Goal: Task Accomplishment & Management: Use online tool/utility

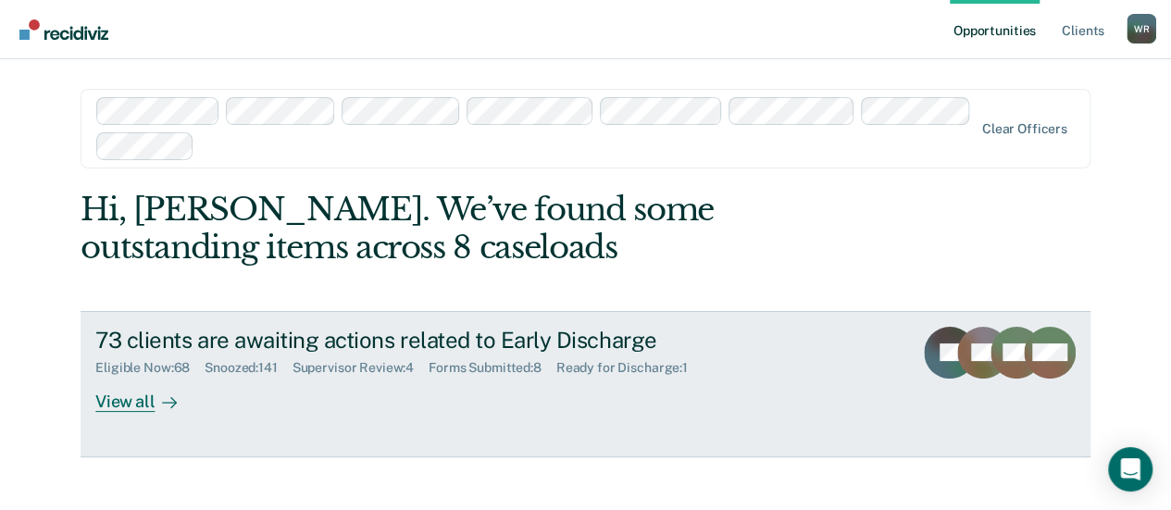
click at [123, 397] on div "View all" at bounding box center [147, 394] width 104 height 36
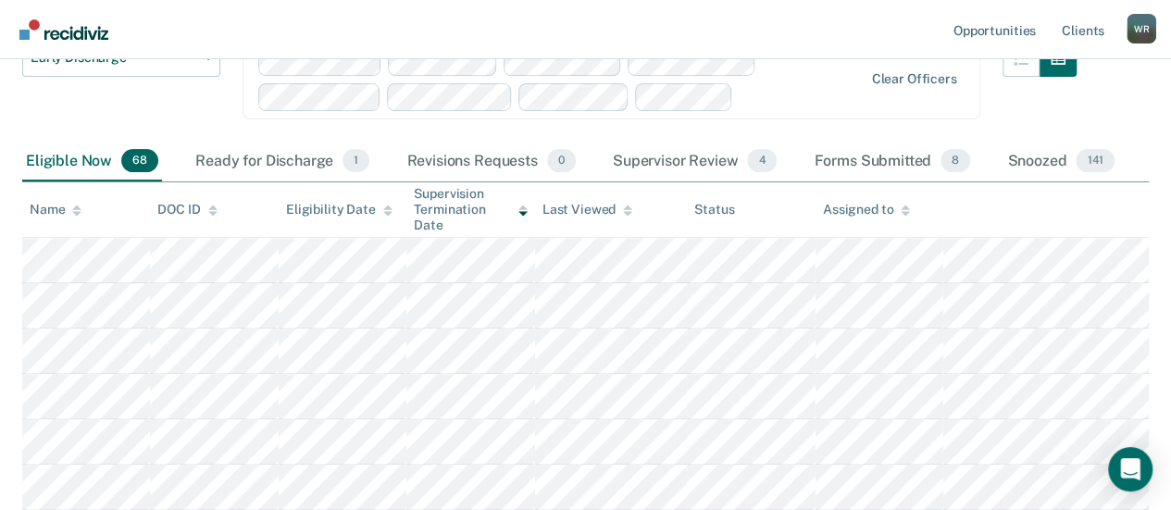
scroll to position [185, 0]
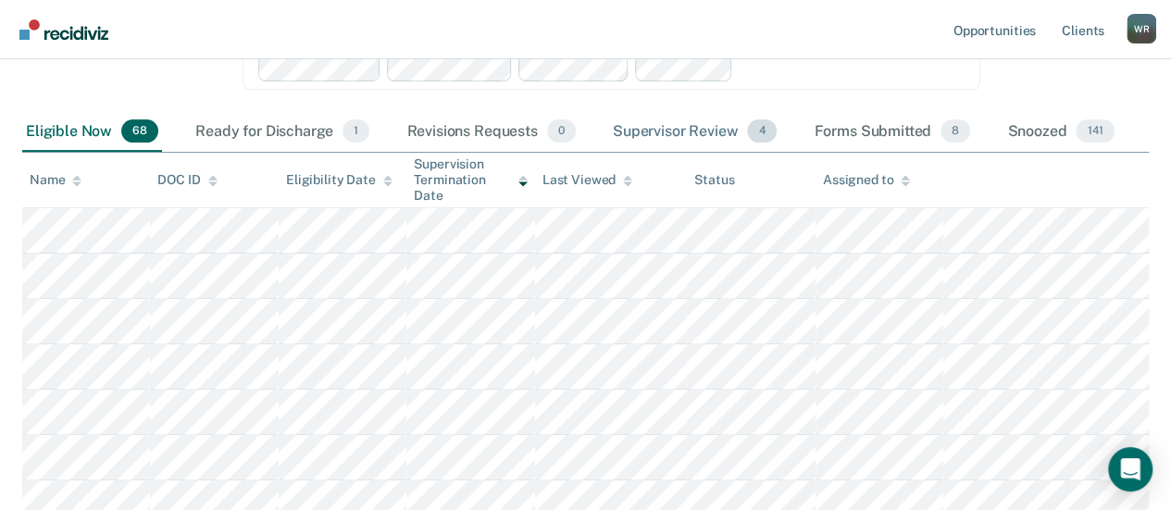
click at [709, 134] on div "Supervisor Review 4" at bounding box center [695, 132] width 172 height 41
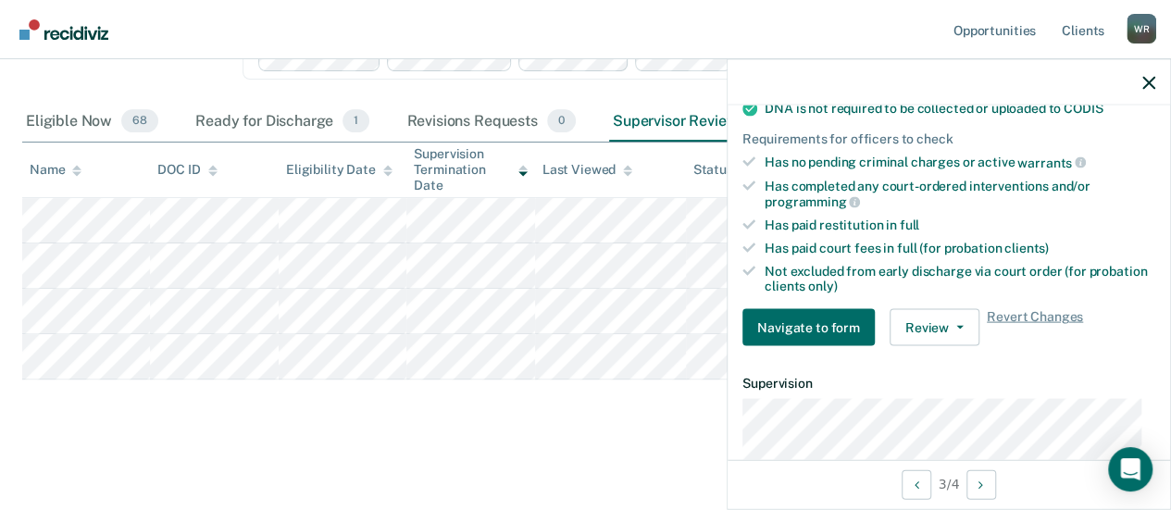
scroll to position [463, 0]
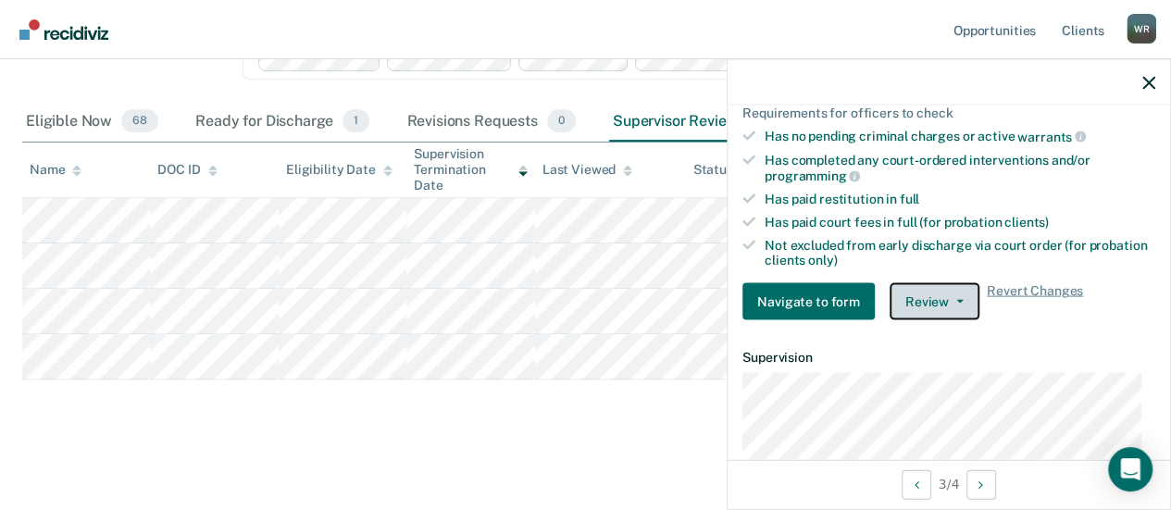
click at [956, 300] on icon "button" at bounding box center [959, 302] width 7 height 4
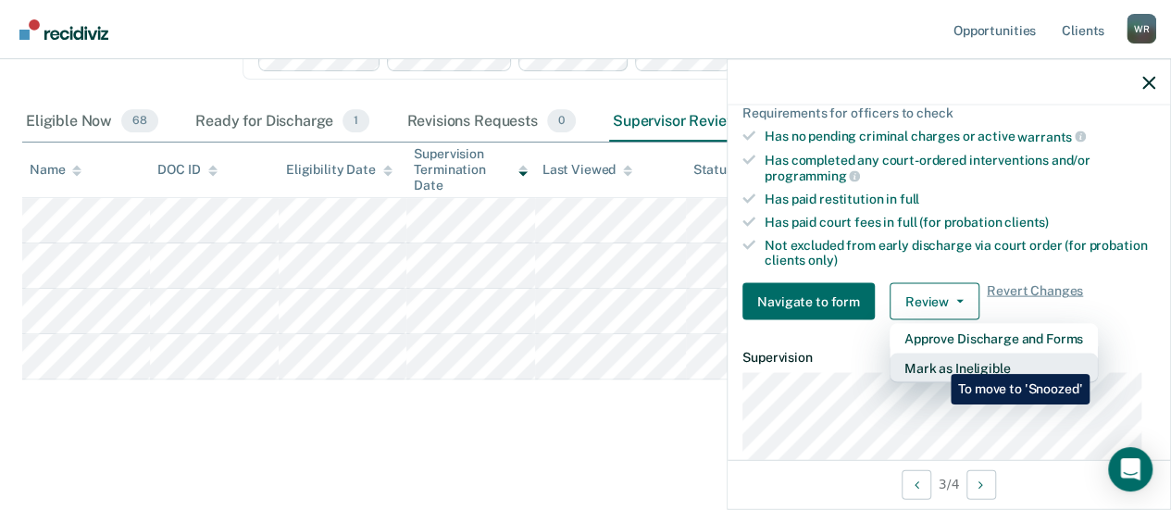
click at [937, 360] on button "Mark as Ineligible" at bounding box center [994, 369] width 208 height 30
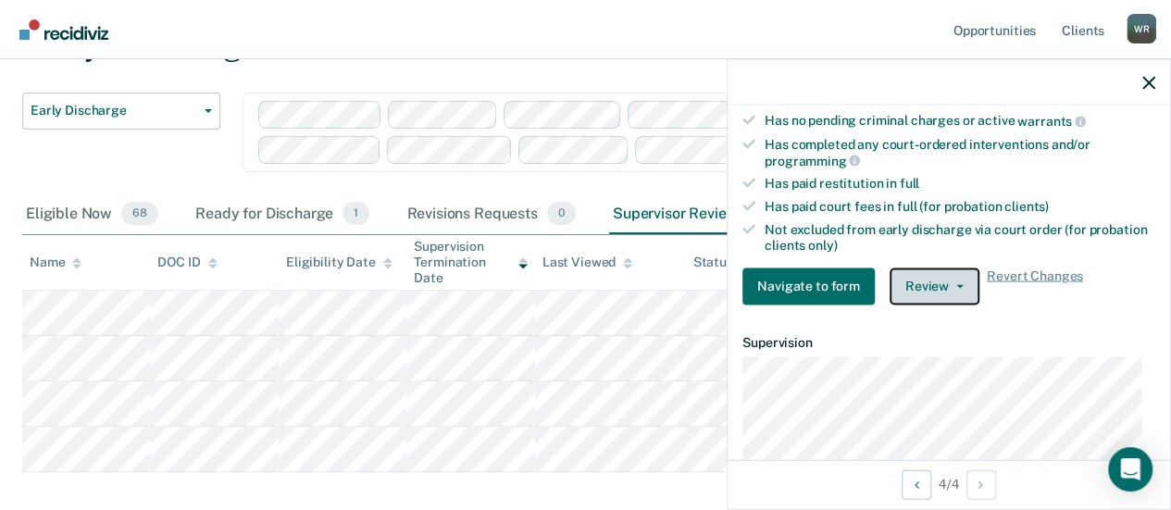
click at [956, 275] on button "Review" at bounding box center [935, 286] width 90 height 37
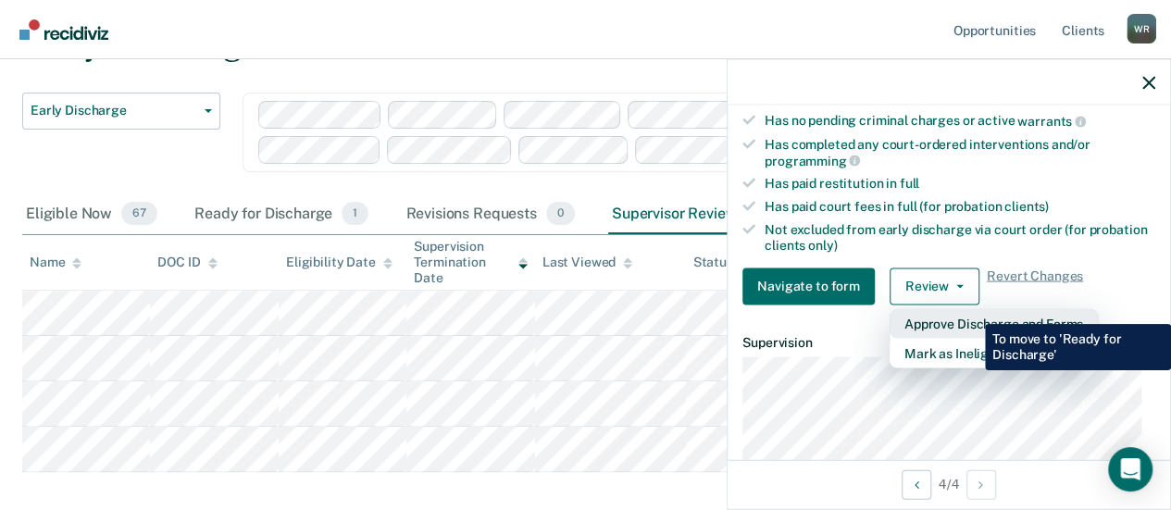
click at [971, 310] on button "Approve Discharge and Forms" at bounding box center [994, 323] width 208 height 30
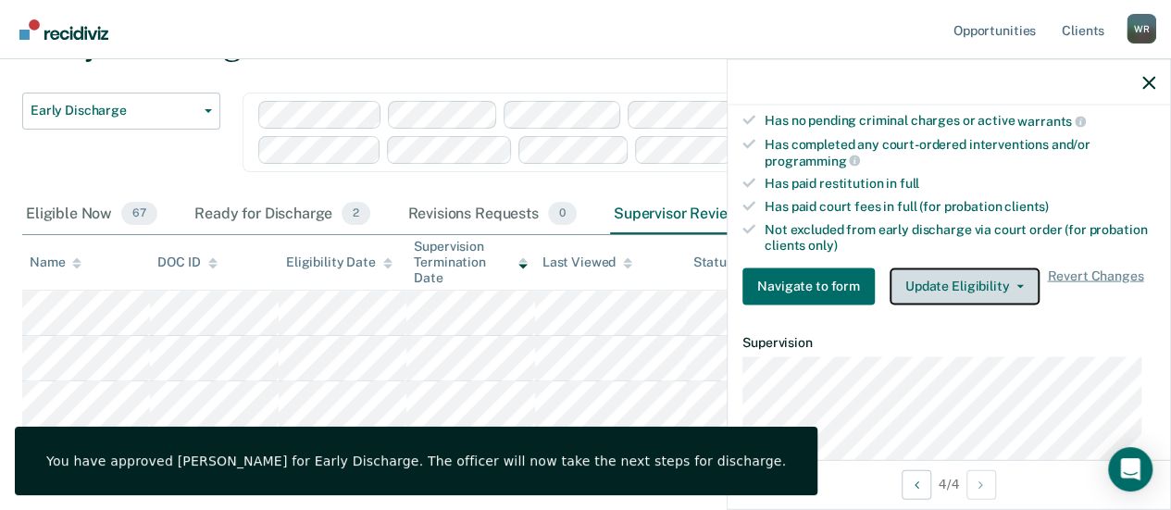
scroll to position [150, 0]
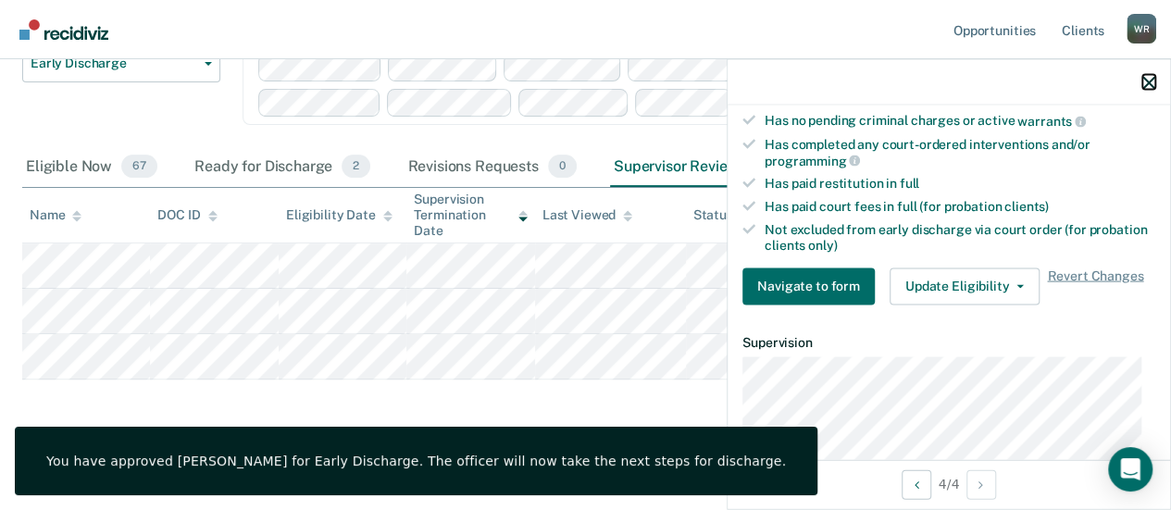
click at [1148, 83] on icon "button" at bounding box center [1149, 82] width 13 height 13
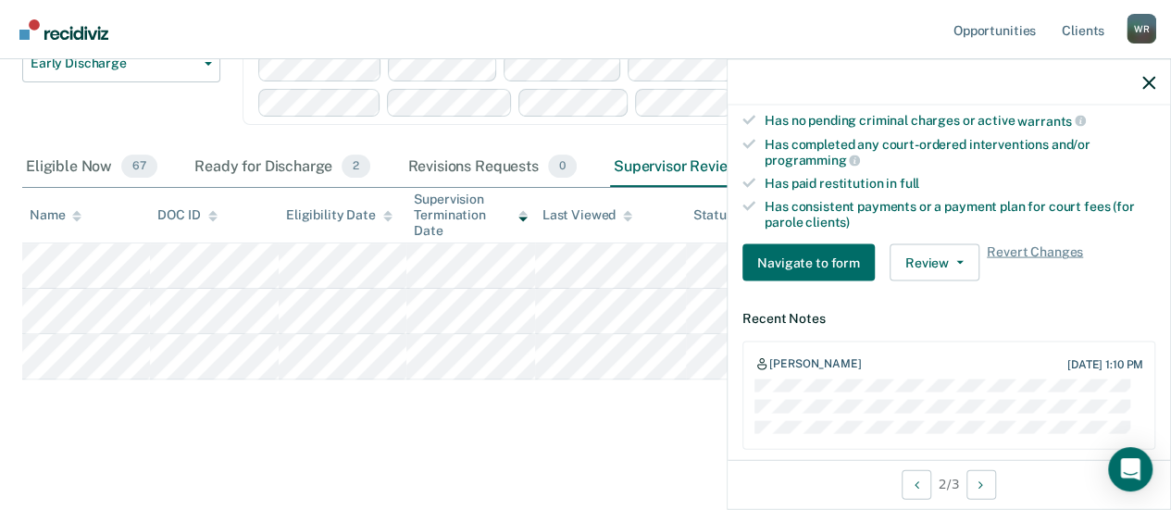
scroll to position [556, 0]
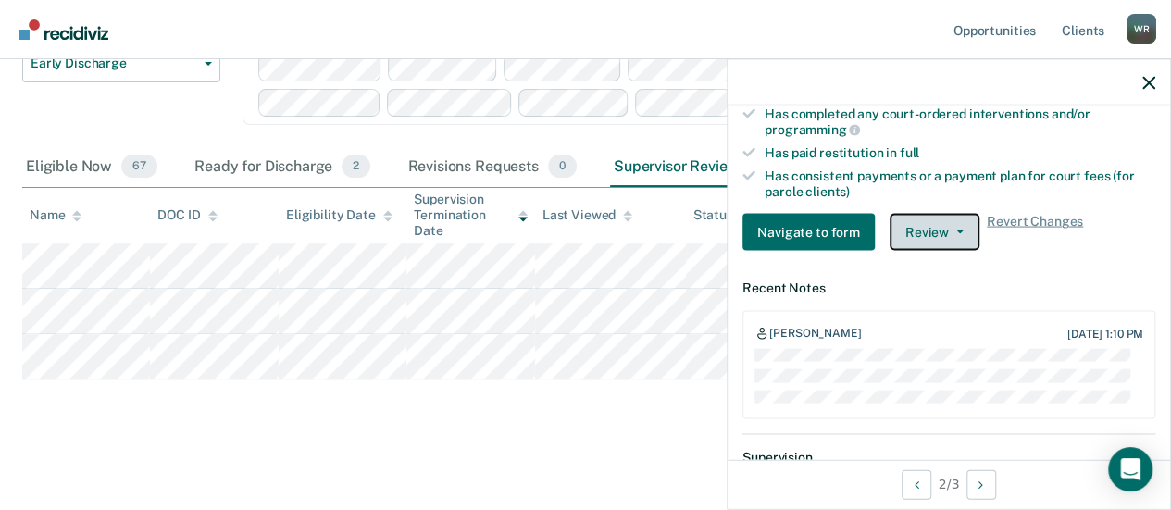
click at [956, 218] on button "Review" at bounding box center [935, 232] width 90 height 37
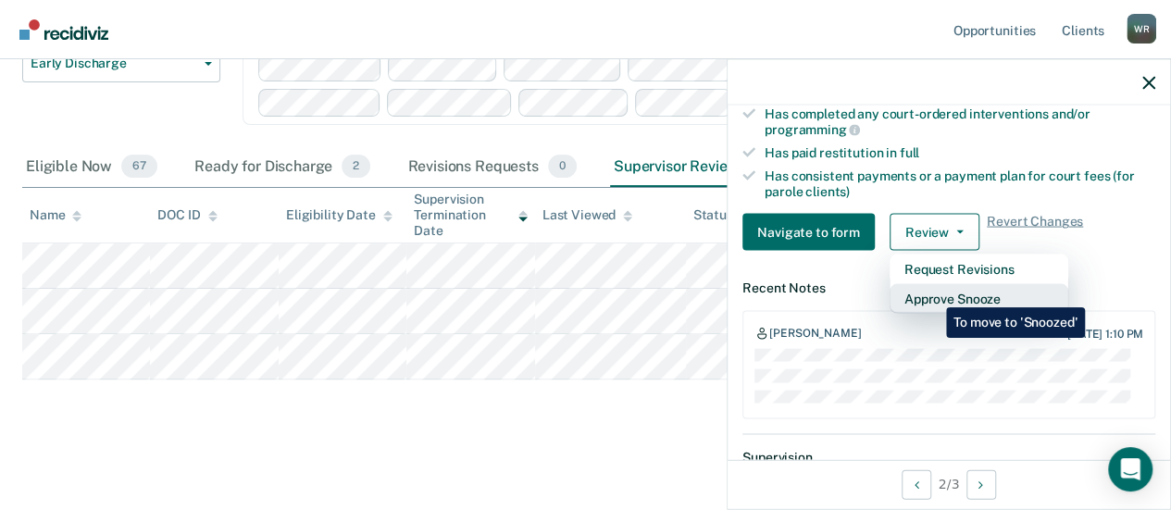
click at [932, 294] on button "Approve Snooze" at bounding box center [979, 299] width 179 height 30
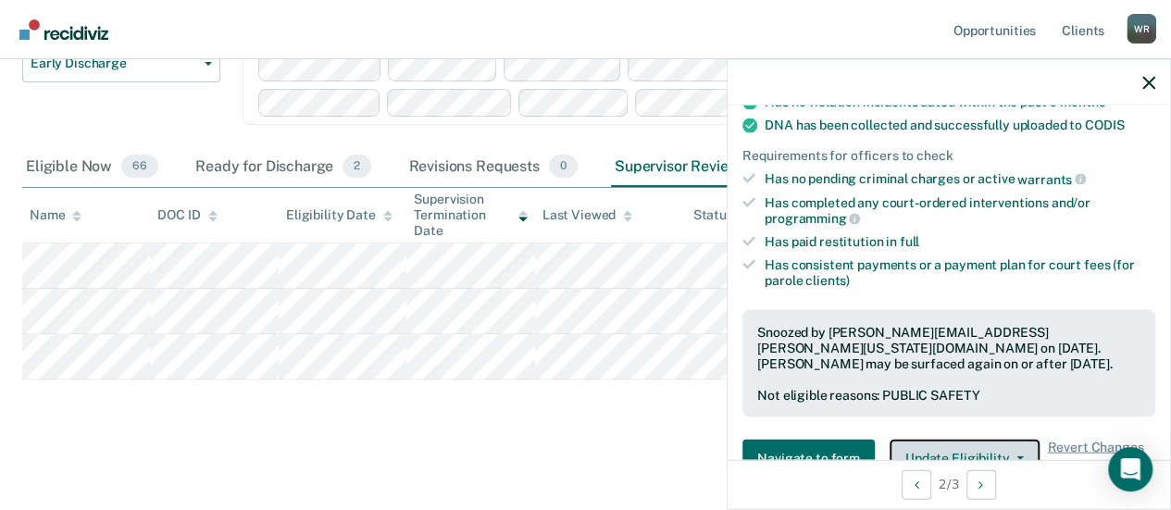
scroll to position [370, 0]
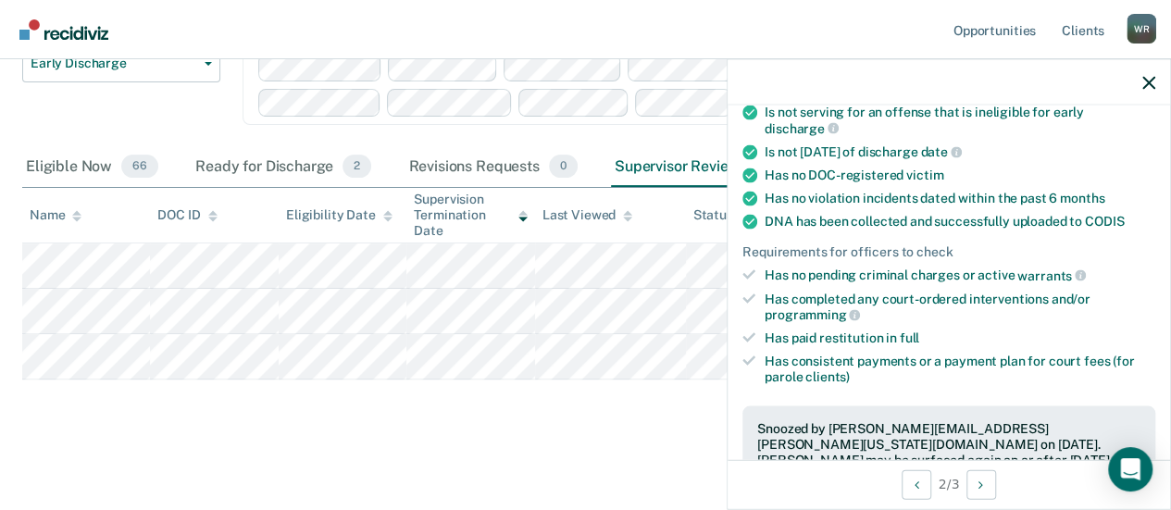
click at [1150, 71] on div at bounding box center [949, 82] width 443 height 46
click at [1152, 77] on icon "button" at bounding box center [1149, 82] width 13 height 13
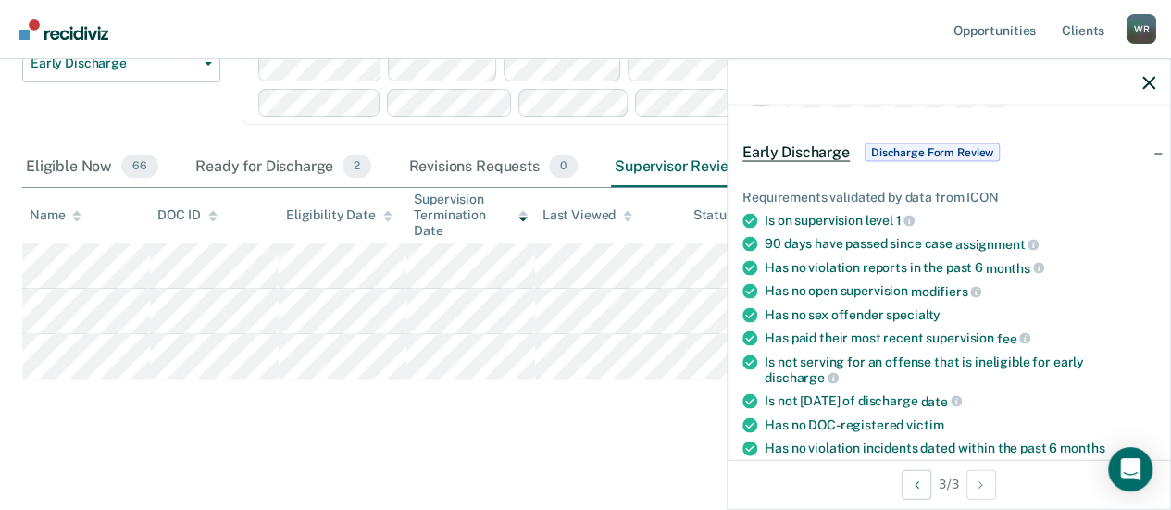
scroll to position [0, 0]
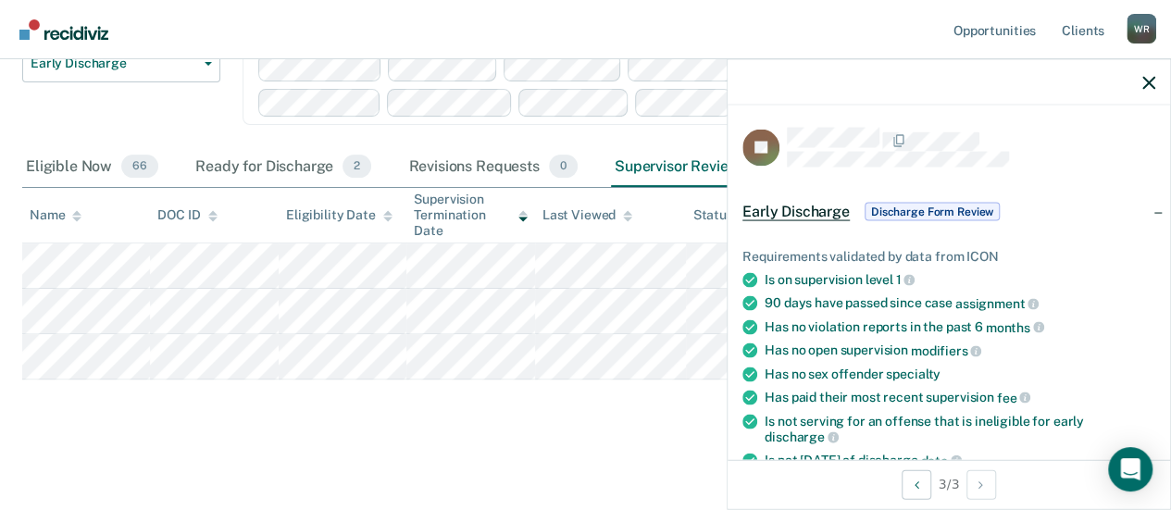
click at [918, 206] on span "Discharge Form Review" at bounding box center [932, 211] width 135 height 19
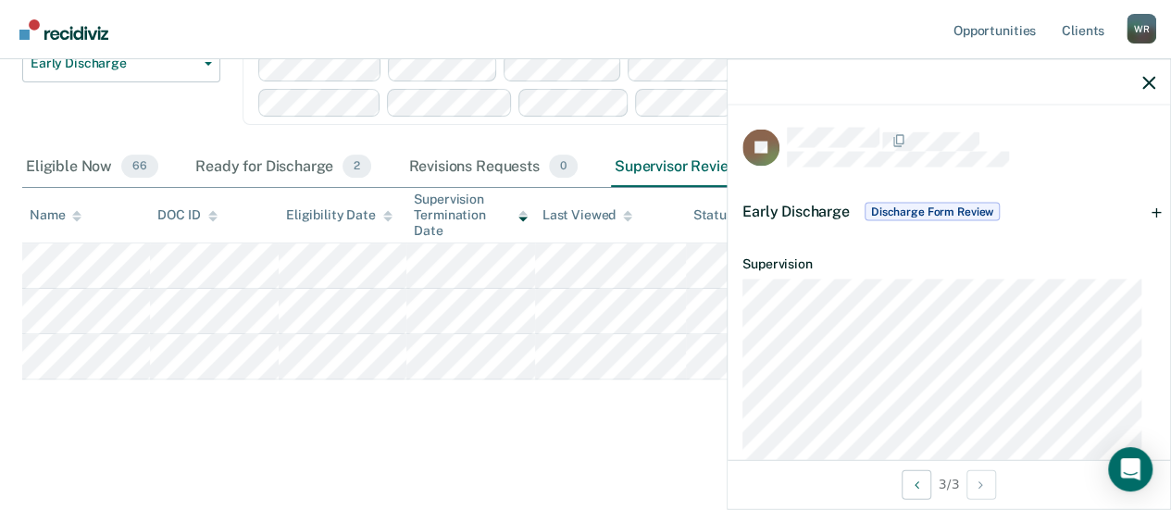
click at [806, 206] on span "Early Discharge" at bounding box center [796, 211] width 107 height 18
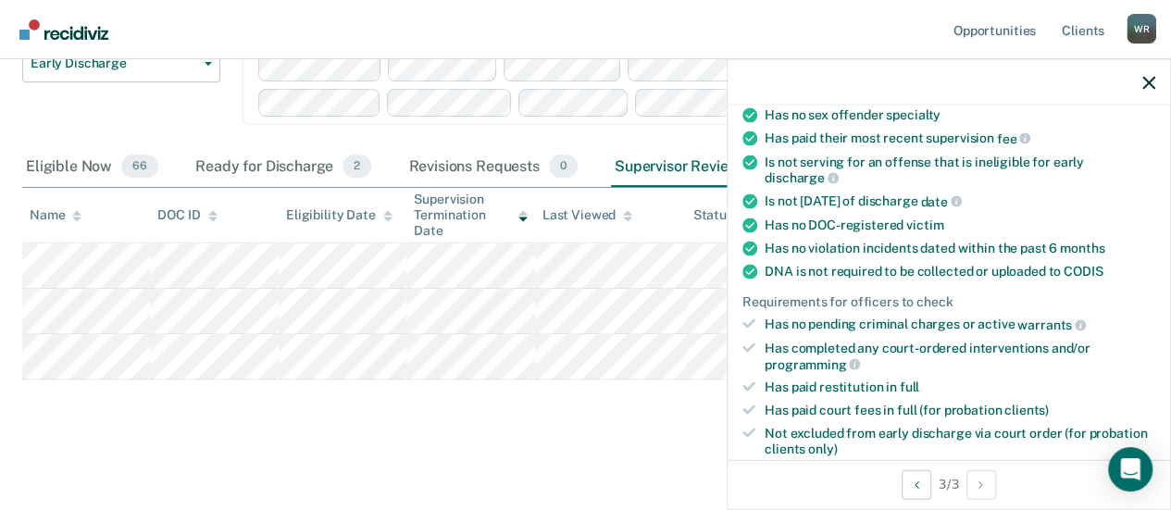
scroll to position [463, 0]
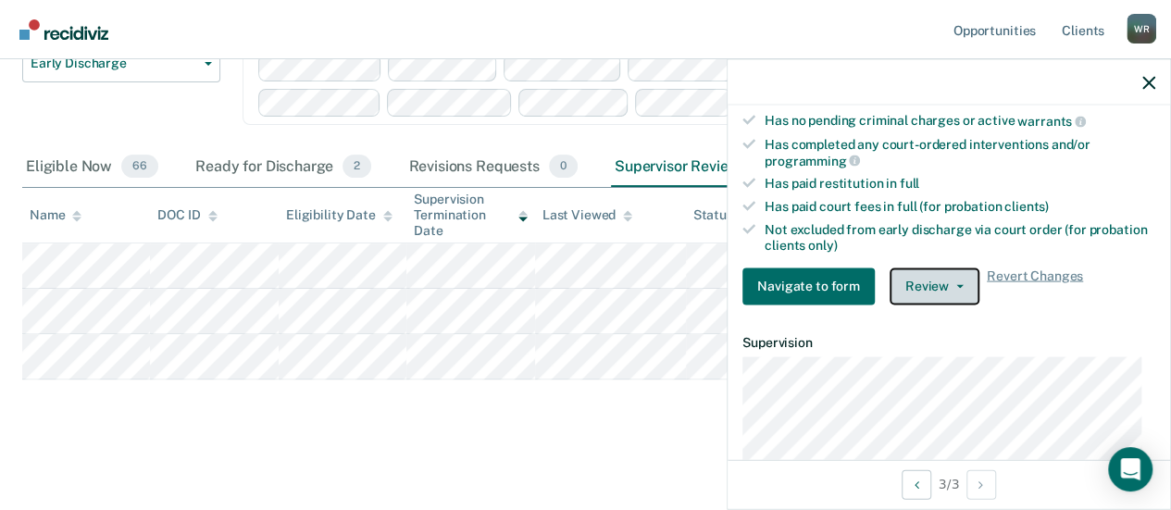
click at [959, 271] on button "Review" at bounding box center [935, 286] width 90 height 37
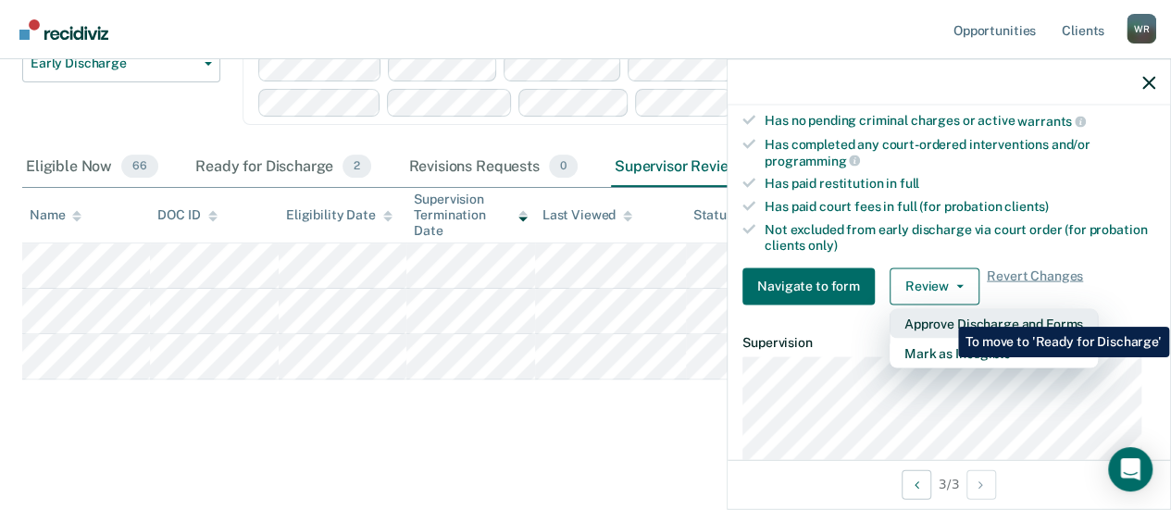
click at [944, 313] on button "Approve Discharge and Forms" at bounding box center [994, 323] width 208 height 30
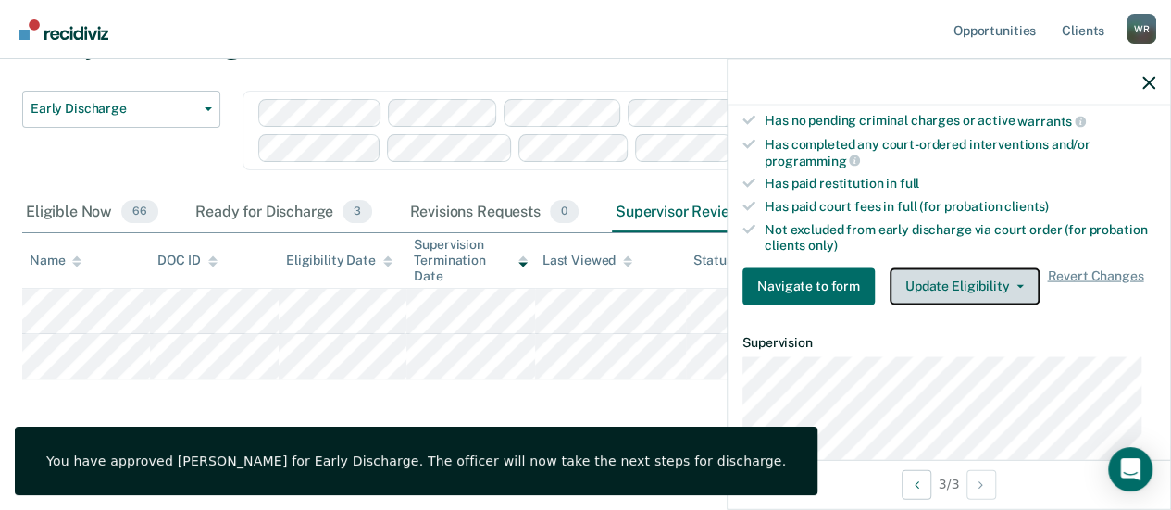
scroll to position [0, 0]
